Goal: Information Seeking & Learning: Learn about a topic

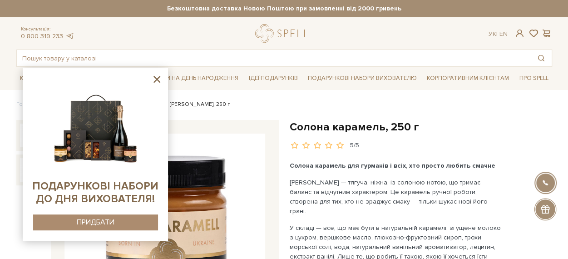
click at [159, 77] on icon at bounding box center [156, 79] width 7 height 7
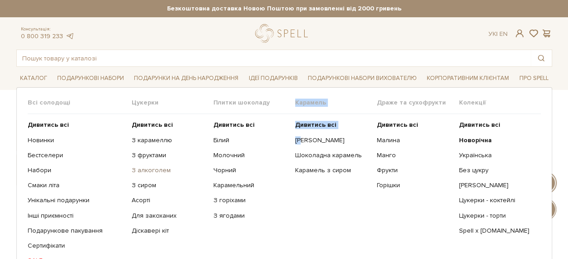
click at [152, 167] on link "З алкоголем" at bounding box center [169, 170] width 75 height 8
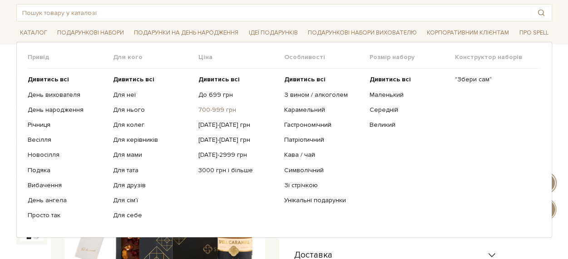
click at [214, 106] on link "700-999 грн" at bounding box center [237, 110] width 78 height 8
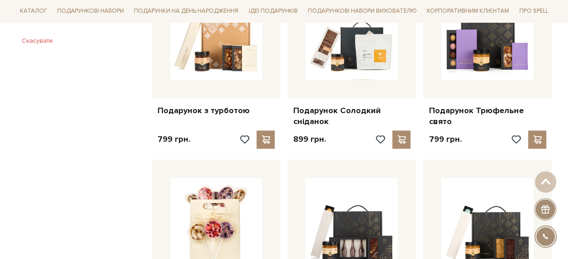
scroll to position [635, 0]
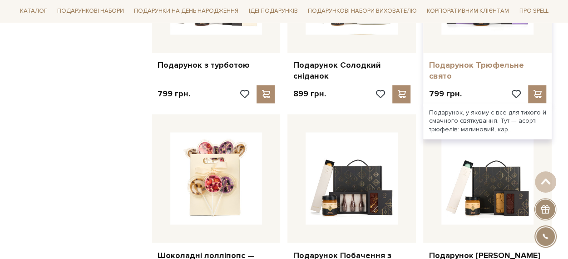
click at [511, 63] on link "Подарунок Трюфельне свято" at bounding box center [487, 70] width 118 height 21
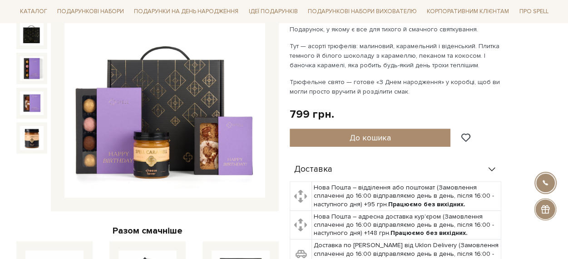
scroll to position [91, 0]
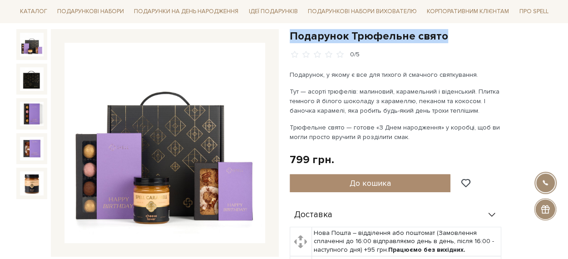
drag, startPoint x: 440, startPoint y: 37, endPoint x: 291, endPoint y: 39, distance: 148.8
click at [291, 39] on h1 "Подарунок Трюфельне свято" at bounding box center [420, 36] width 262 height 14
copy h1 "Подарунок Трюфельне свято"
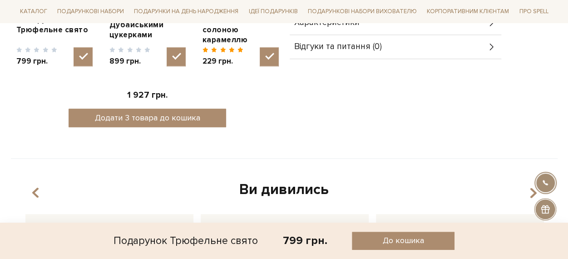
scroll to position [318, 0]
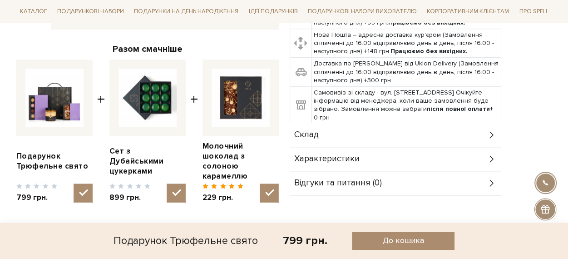
click at [324, 132] on div "Склад" at bounding box center [394, 135] width 211 height 24
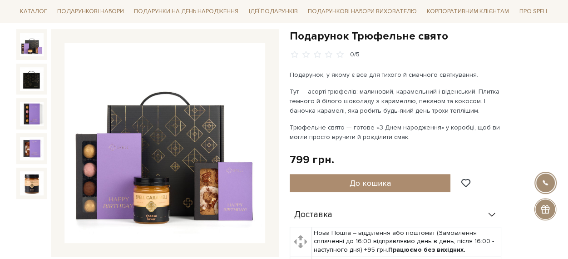
scroll to position [0, 0]
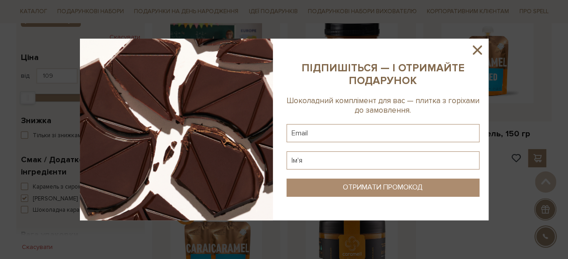
click at [475, 52] on icon at bounding box center [476, 49] width 9 height 9
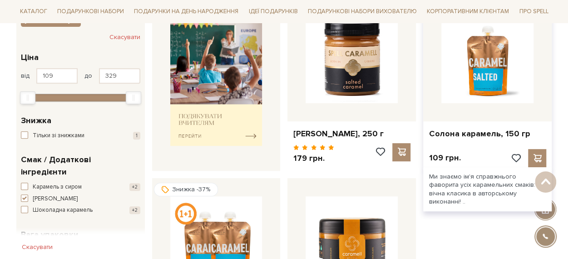
click at [499, 78] on img at bounding box center [487, 57] width 92 height 92
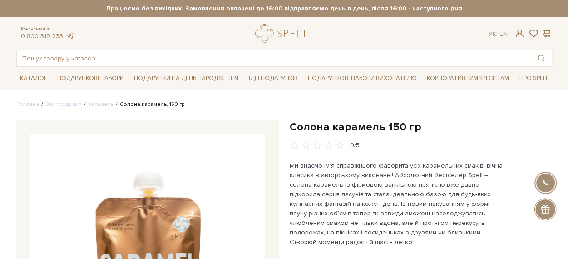
click at [307, 127] on h1 "Солона карамель 150 гр" at bounding box center [420, 127] width 262 height 14
click at [373, 126] on h1 "Солона карамель 150 гр" at bounding box center [420, 127] width 262 height 14
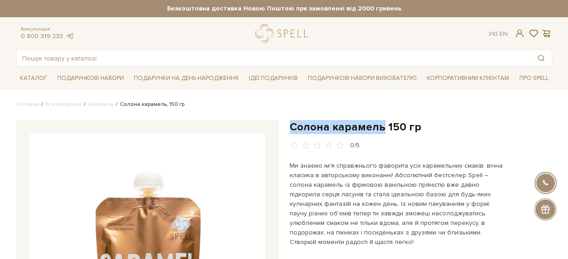
drag, startPoint x: 373, startPoint y: 126, endPoint x: 298, endPoint y: 122, distance: 75.9
click at [298, 122] on h1 "Солона карамель 150 гр" at bounding box center [420, 127] width 262 height 14
copy h1 "[PERSON_NAME]"
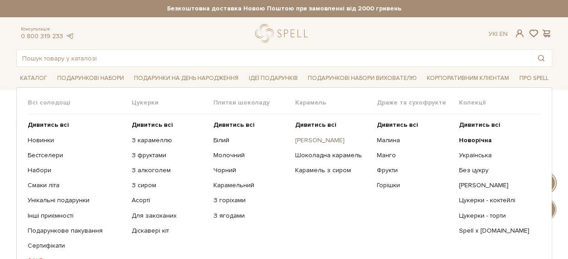
click at [317, 141] on link "[PERSON_NAME]" at bounding box center [332, 140] width 75 height 8
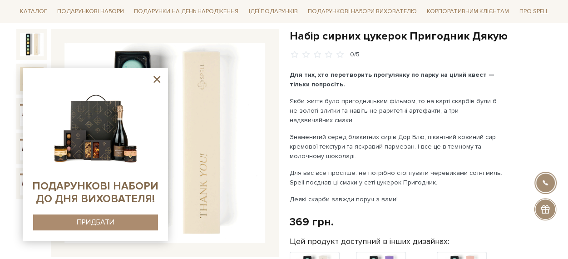
click at [312, 34] on h1 "Набір сирних цукерок Пригодник Дякую" at bounding box center [420, 36] width 262 height 14
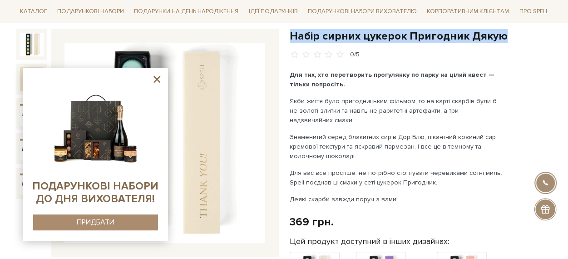
drag, startPoint x: 312, startPoint y: 34, endPoint x: 487, endPoint y: 30, distance: 175.2
click at [487, 30] on h1 "Набір сирних цукерок Пригодник Дякую" at bounding box center [420, 36] width 262 height 14
copy h1 "Набір сирних цукерок Пригодник Дякую"
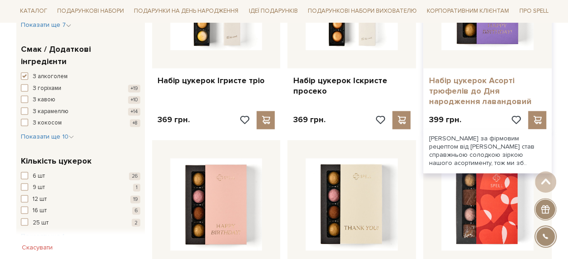
scroll to position [590, 0]
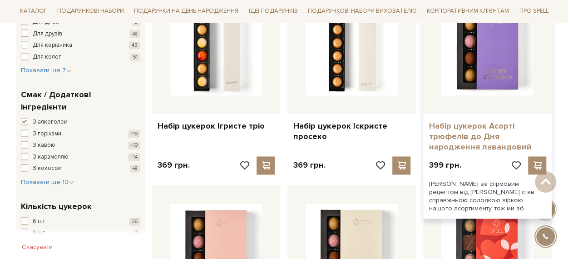
click at [486, 130] on link "Набір цукерок Асорті трюфелів до Дня народження лавандовий" at bounding box center [487, 137] width 118 height 32
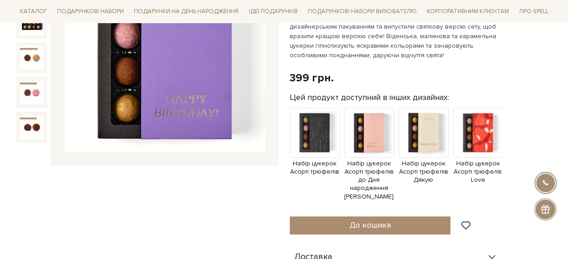
scroll to position [227, 0]
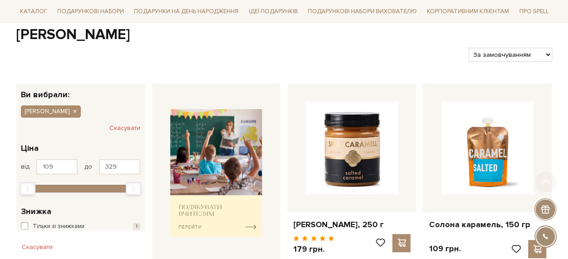
scroll to position [136, 0]
